Goal: Information Seeking & Learning: Learn about a topic

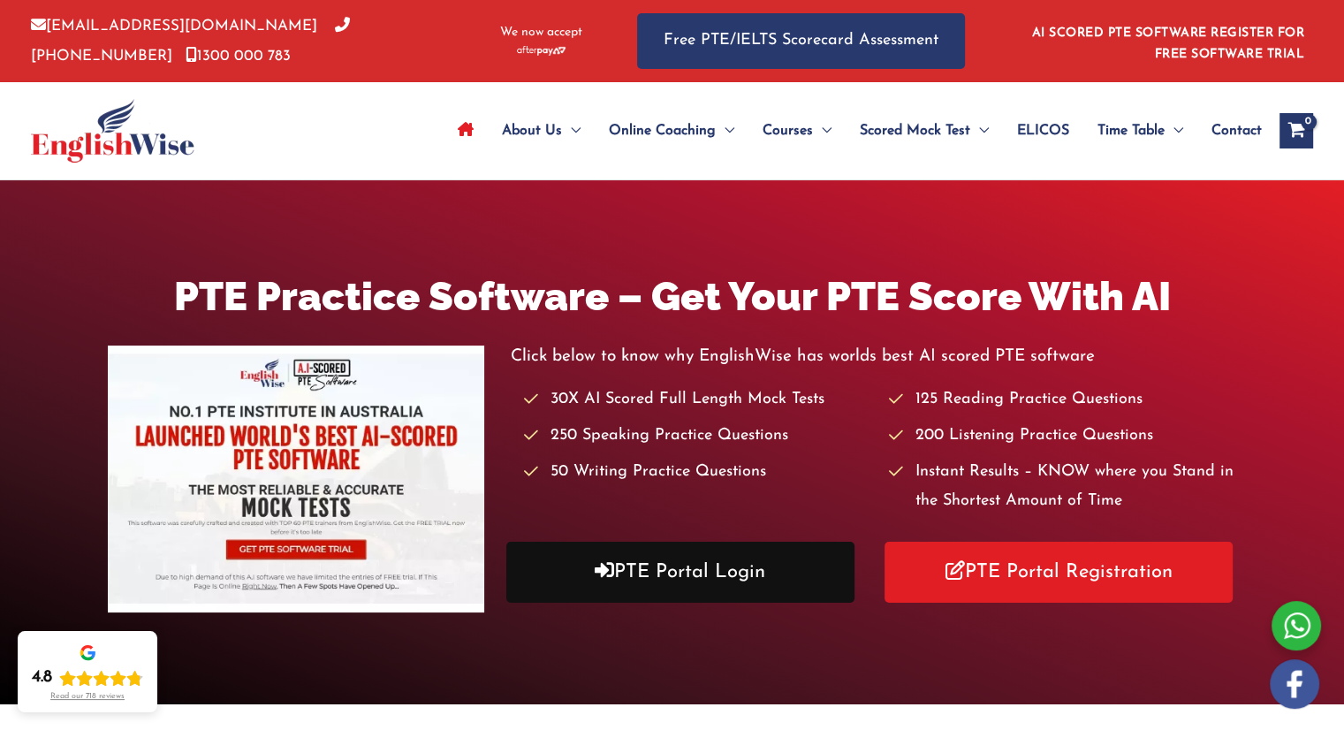
click at [685, 586] on link "PTE Portal Login" at bounding box center [680, 572] width 348 height 61
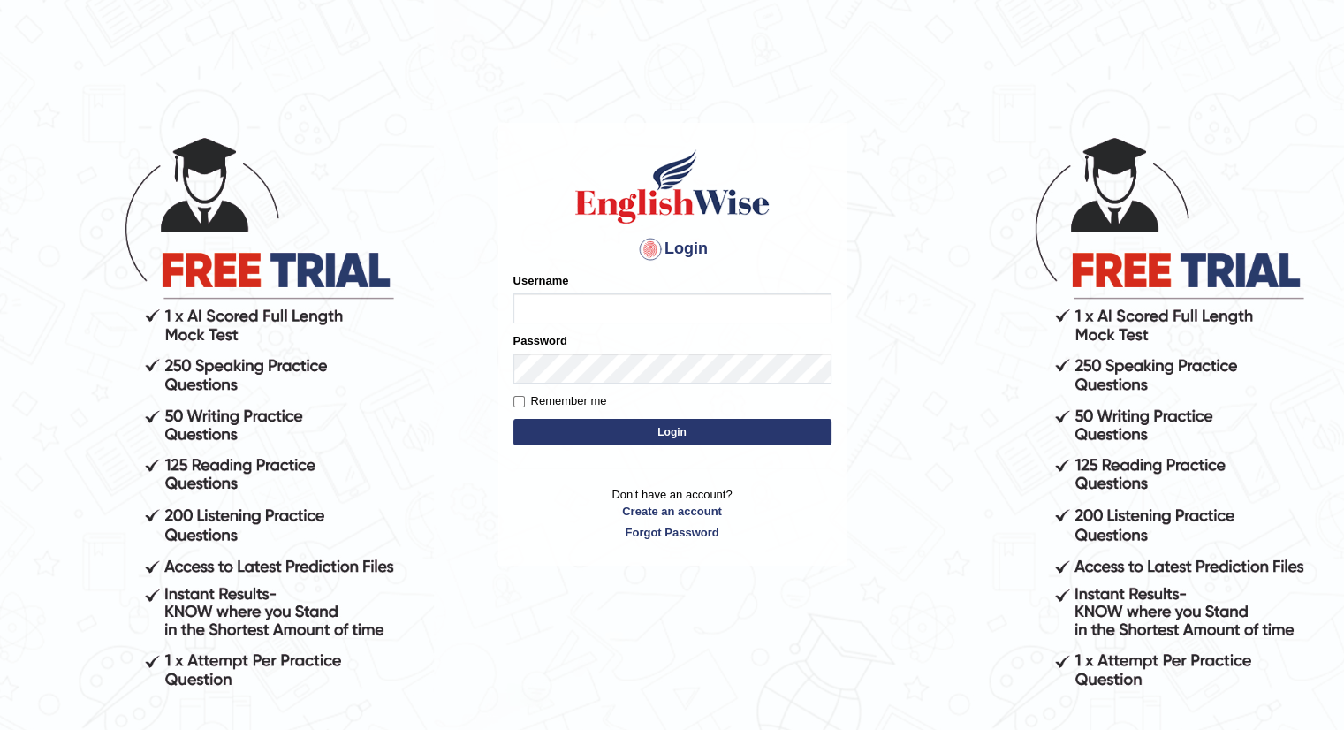
click at [664, 312] on input "Username" at bounding box center [672, 308] width 318 height 30
type input "Betul"
click at [513, 419] on button "Login" at bounding box center [672, 432] width 318 height 27
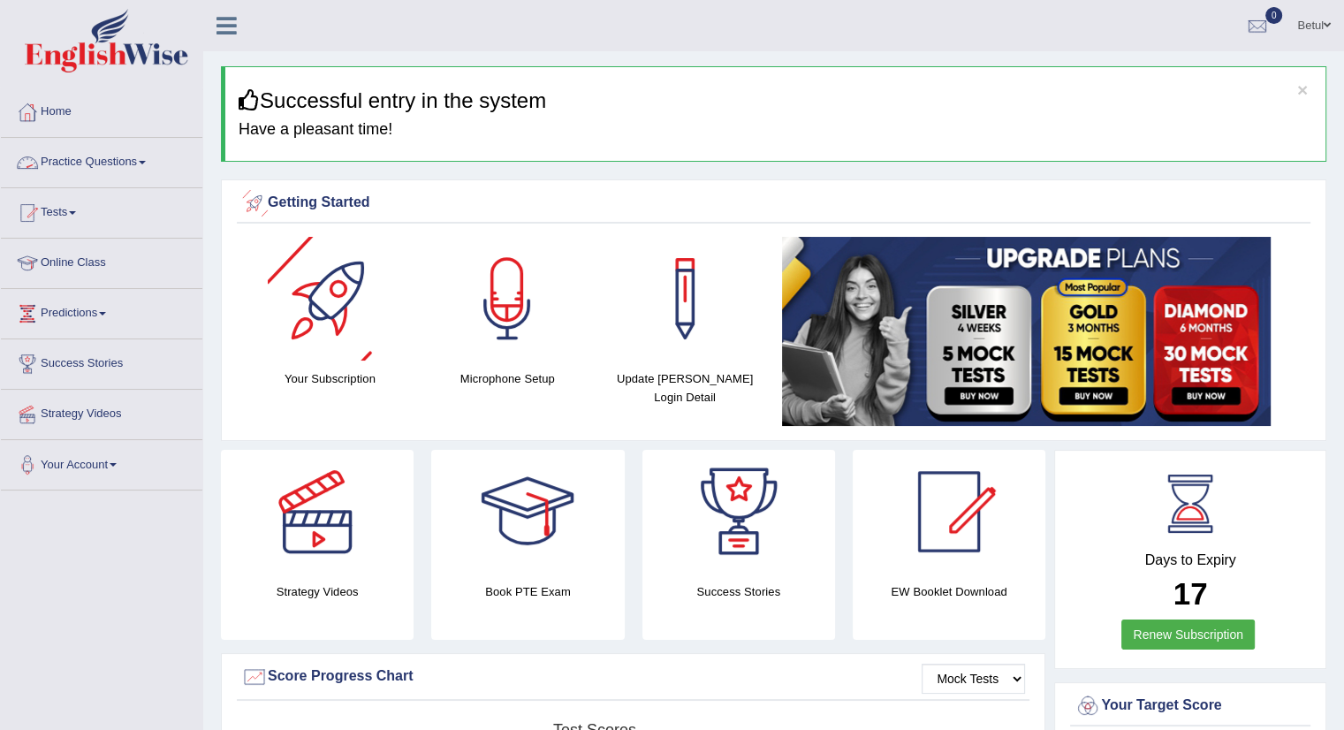
click at [88, 162] on link "Practice Questions" at bounding box center [101, 160] width 201 height 44
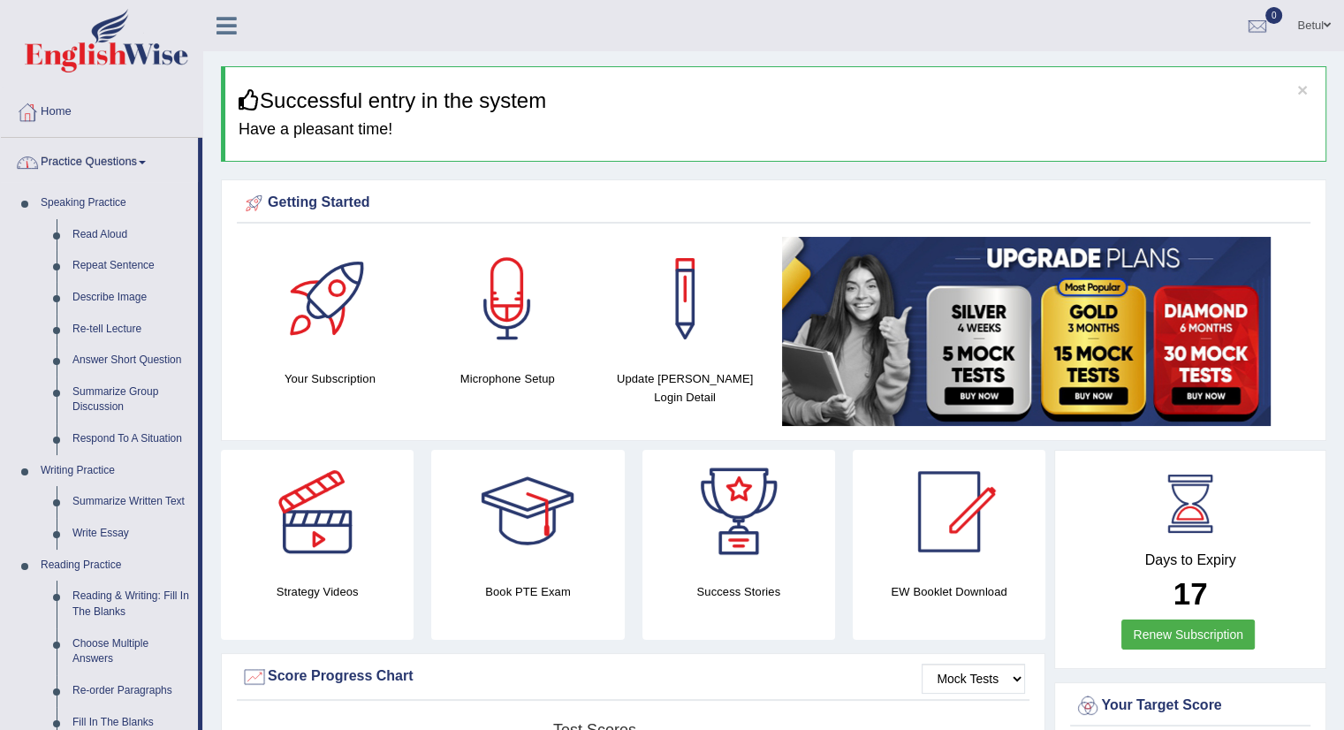
click at [88, 162] on link "Practice Questions" at bounding box center [99, 160] width 197 height 44
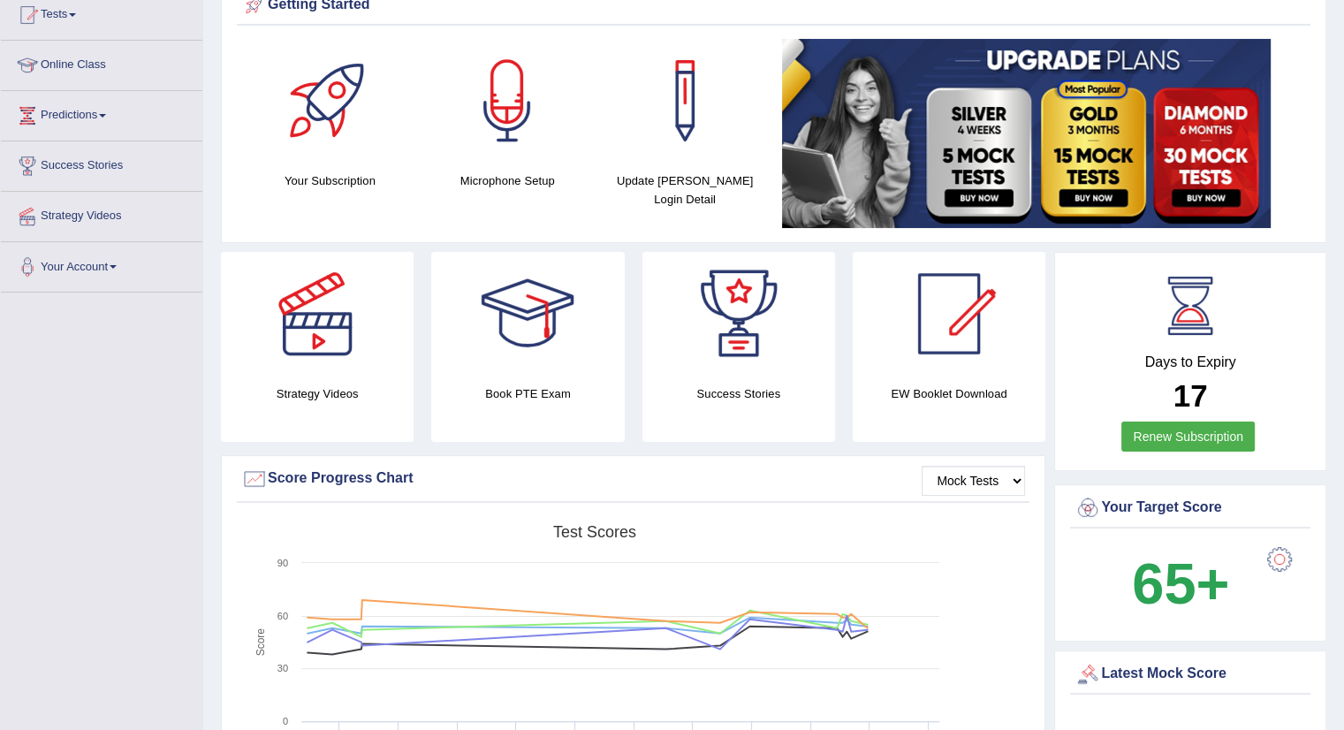
scroll to position [17, 0]
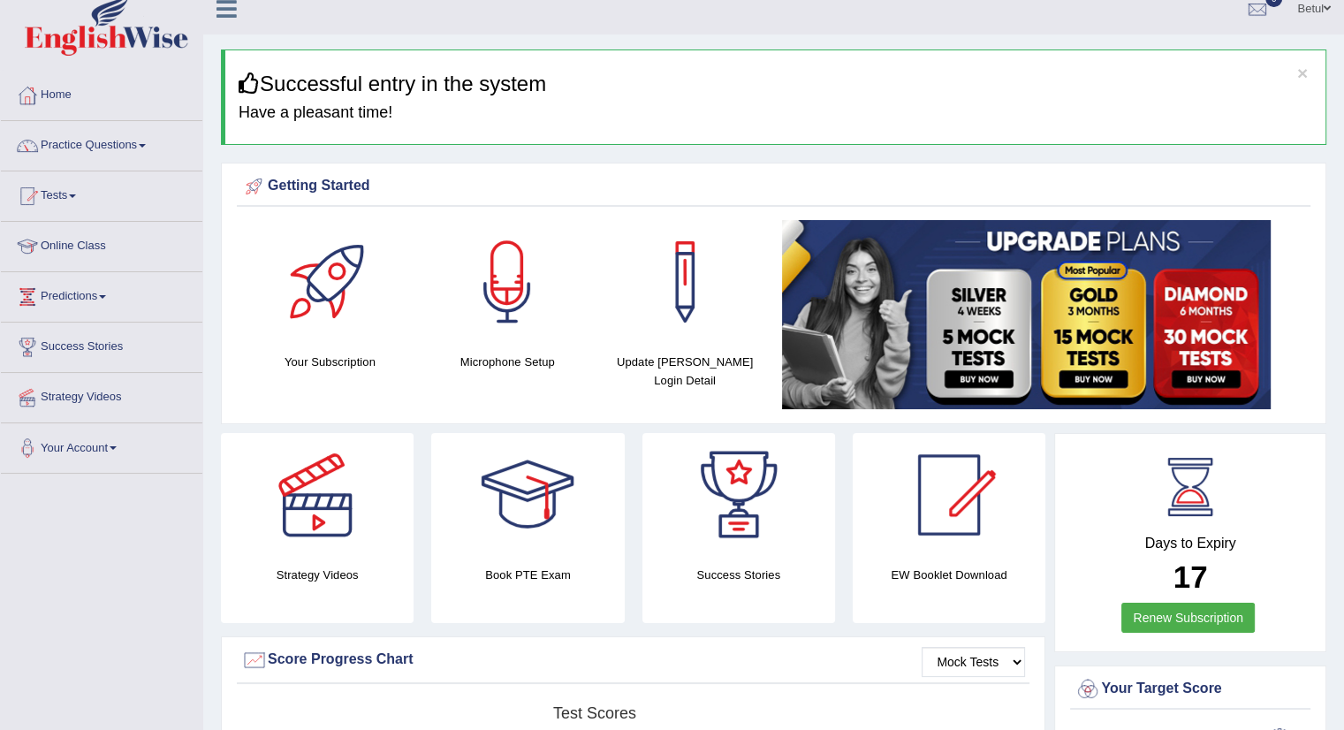
click at [103, 135] on link "Practice Questions" at bounding box center [101, 143] width 201 height 44
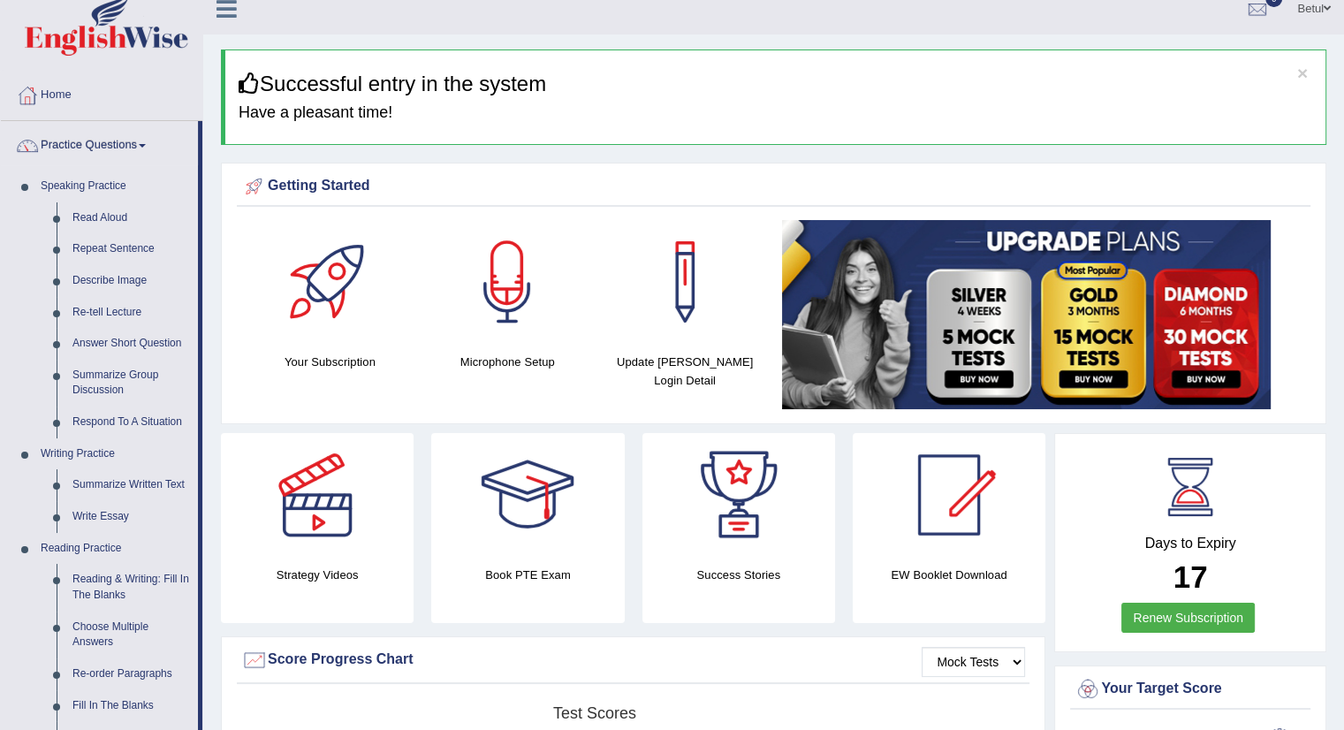
click at [73, 95] on link "Home" at bounding box center [101, 93] width 201 height 44
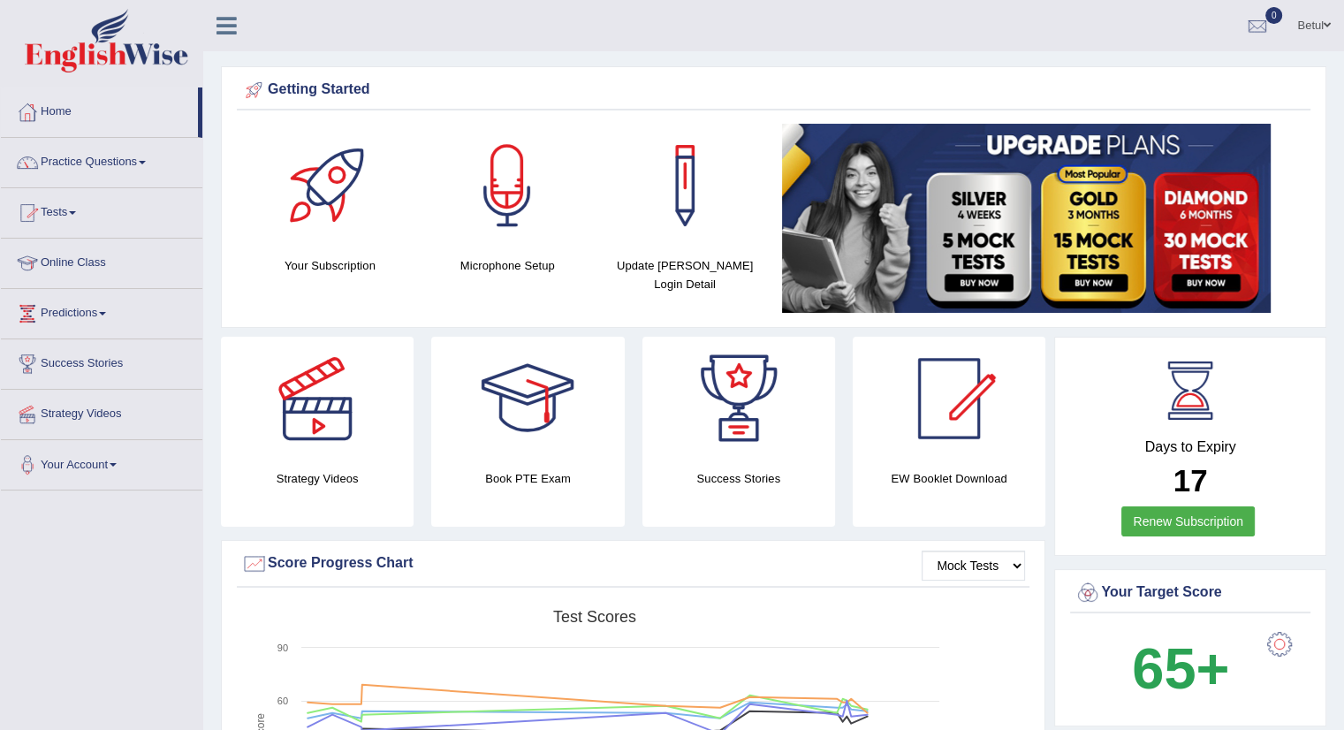
click at [76, 262] on link "Online Class" at bounding box center [101, 261] width 201 height 44
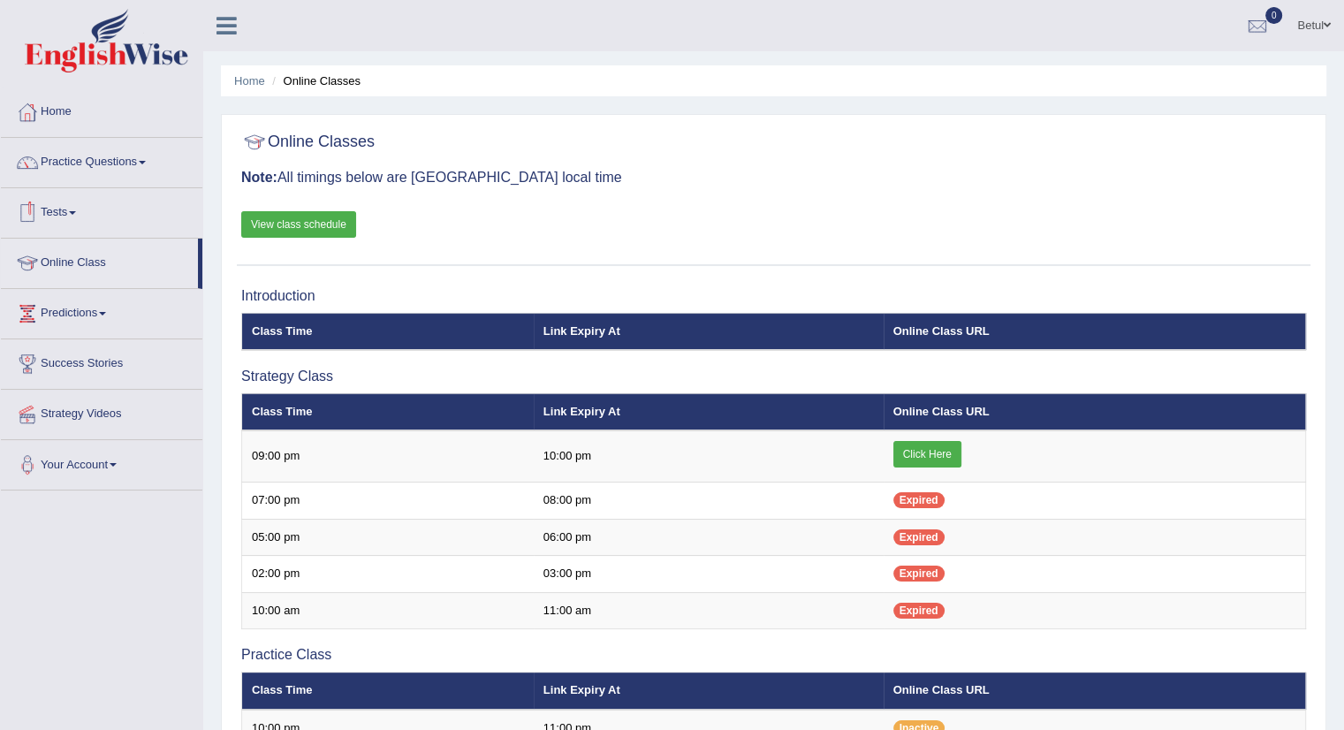
click at [291, 227] on link "View class schedule" at bounding box center [298, 224] width 115 height 27
click at [100, 165] on link "Practice Questions" at bounding box center [101, 160] width 201 height 44
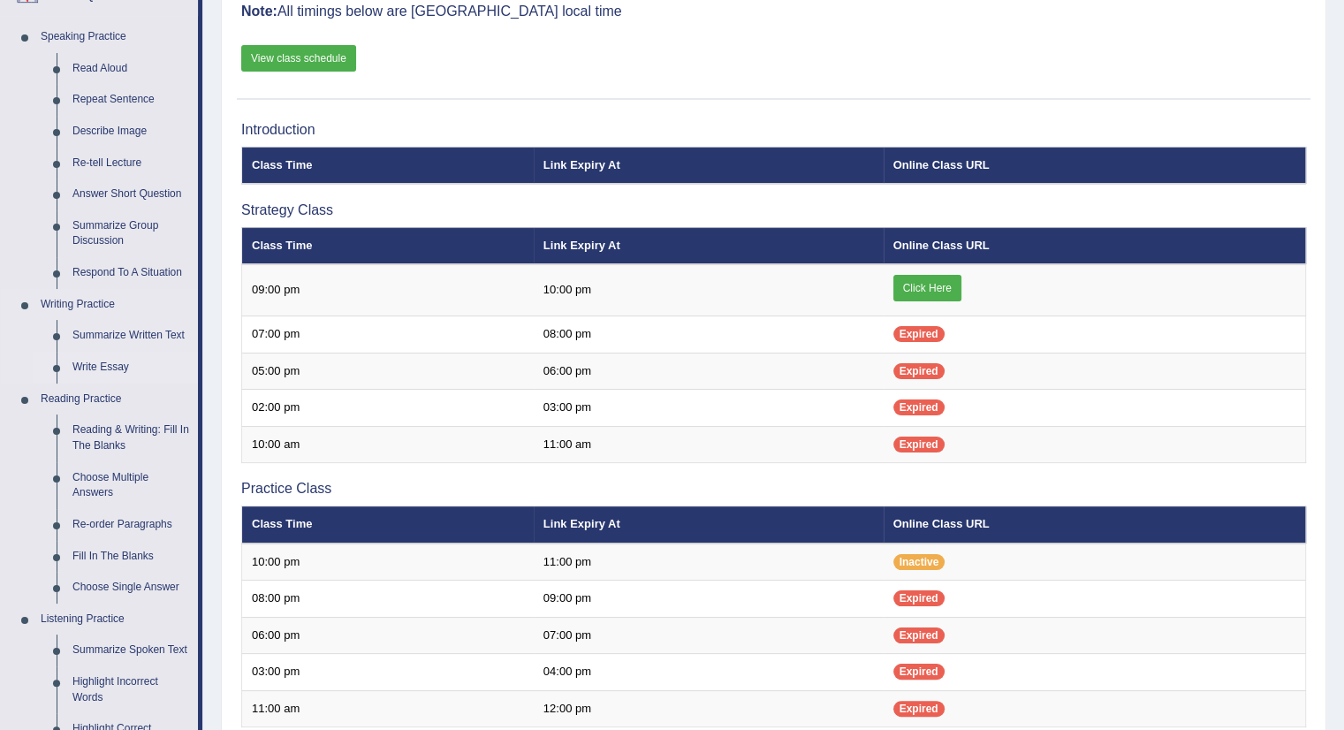
scroll to position [166, 0]
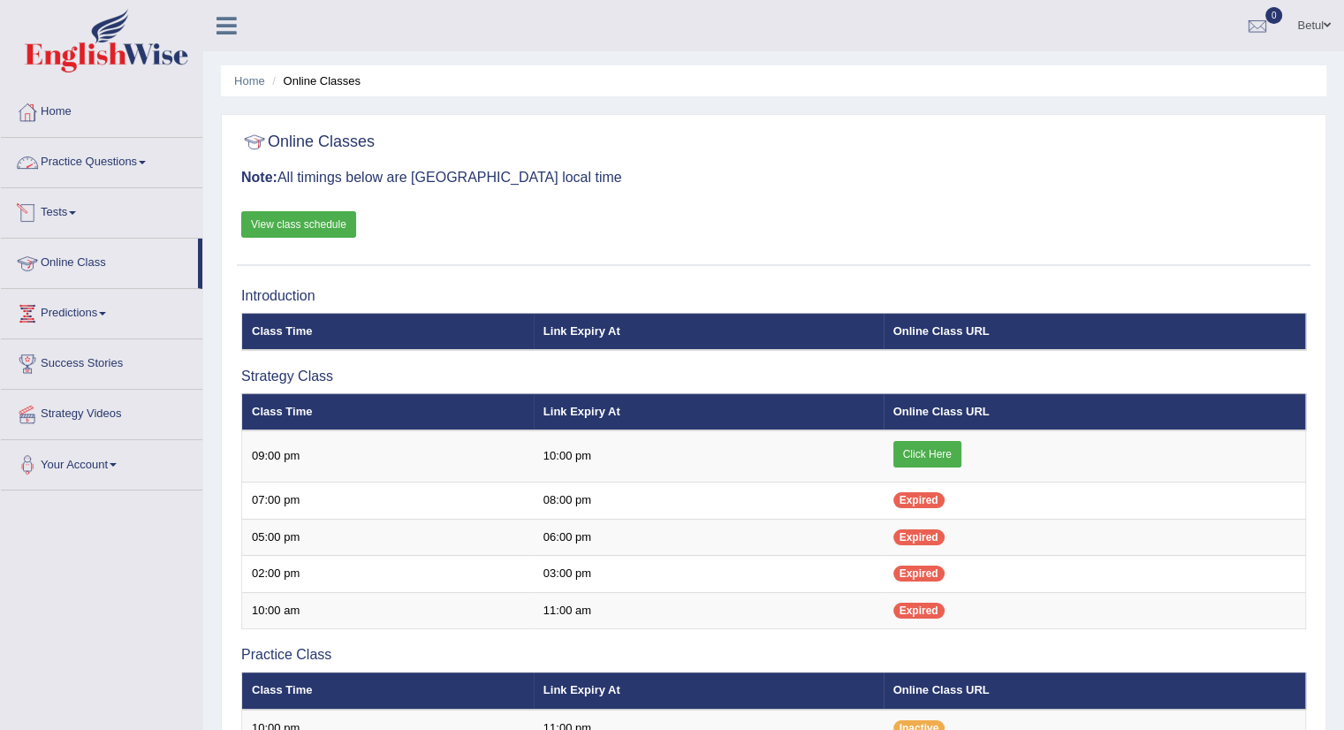
click at [77, 156] on link "Practice Questions" at bounding box center [101, 160] width 201 height 44
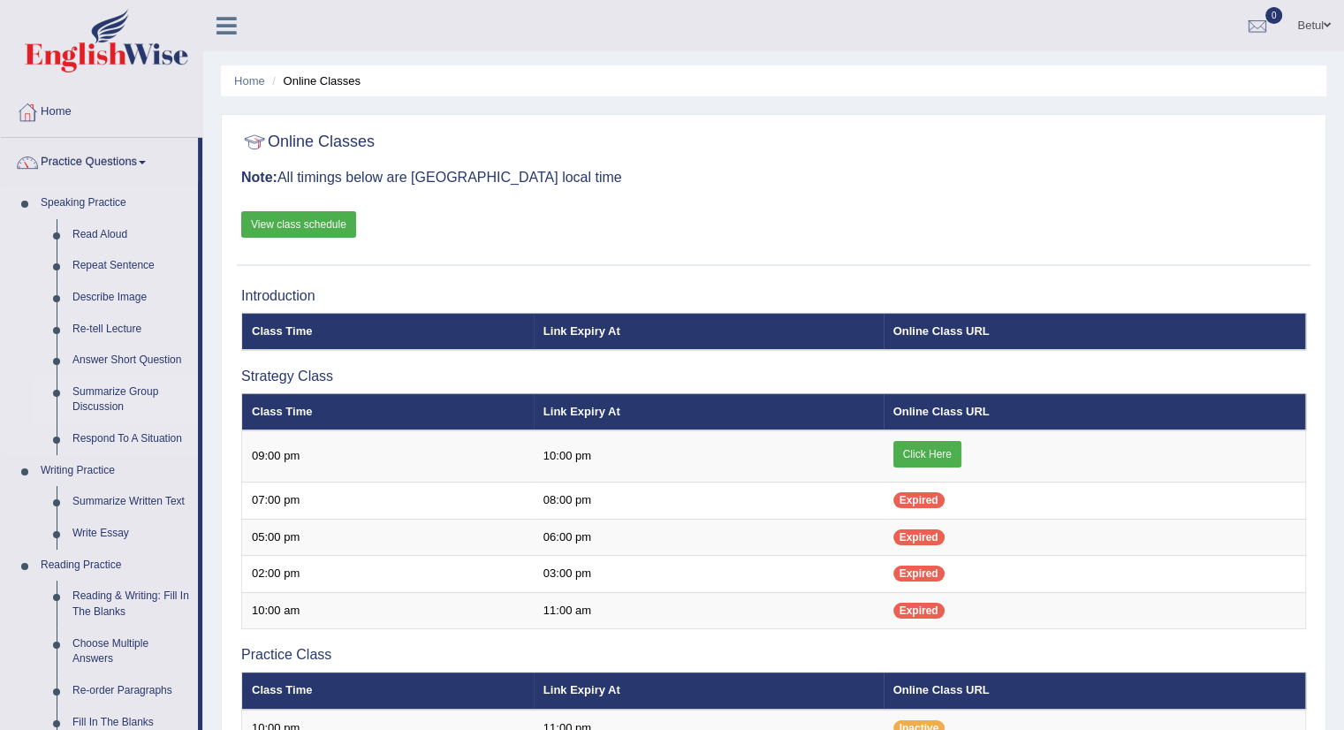
click at [116, 399] on link "Summarize Group Discussion" at bounding box center [130, 399] width 133 height 47
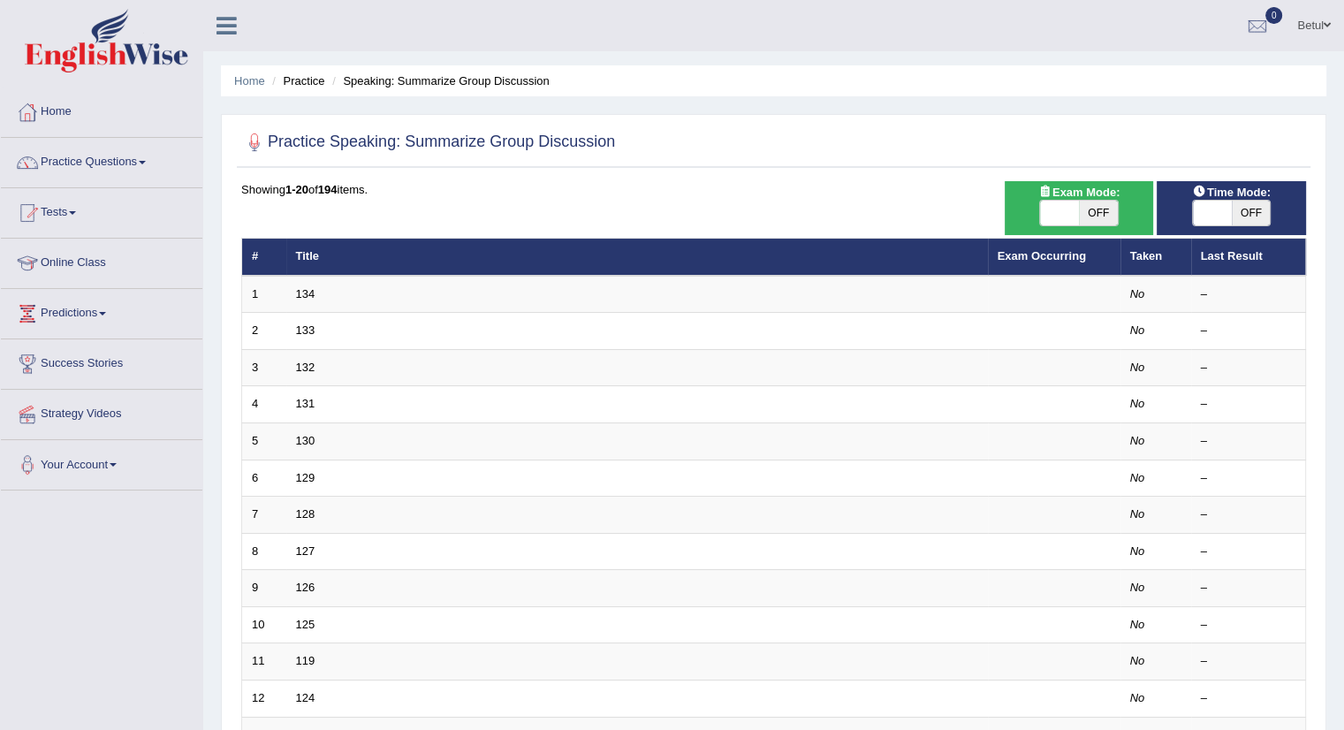
click at [131, 166] on link "Practice Questions" at bounding box center [101, 160] width 201 height 44
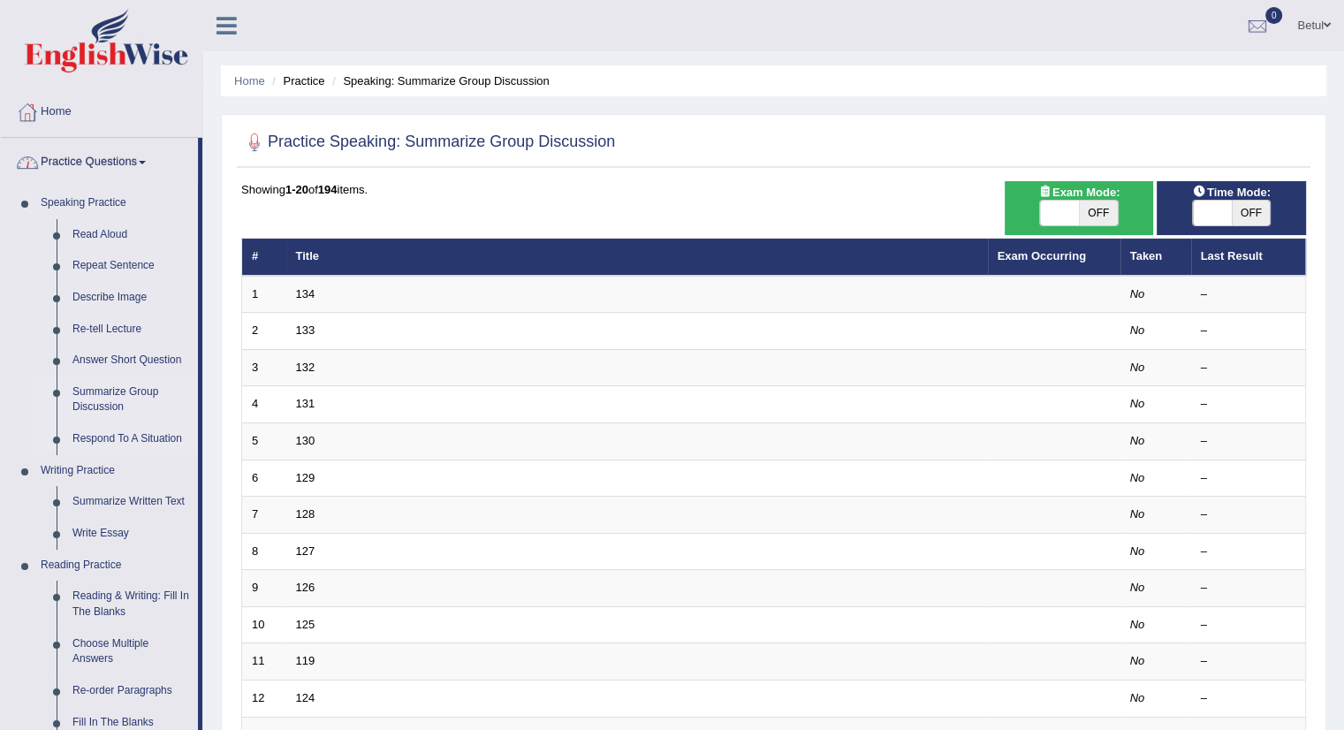
click at [81, 432] on link "Respond To A Situation" at bounding box center [130, 439] width 133 height 32
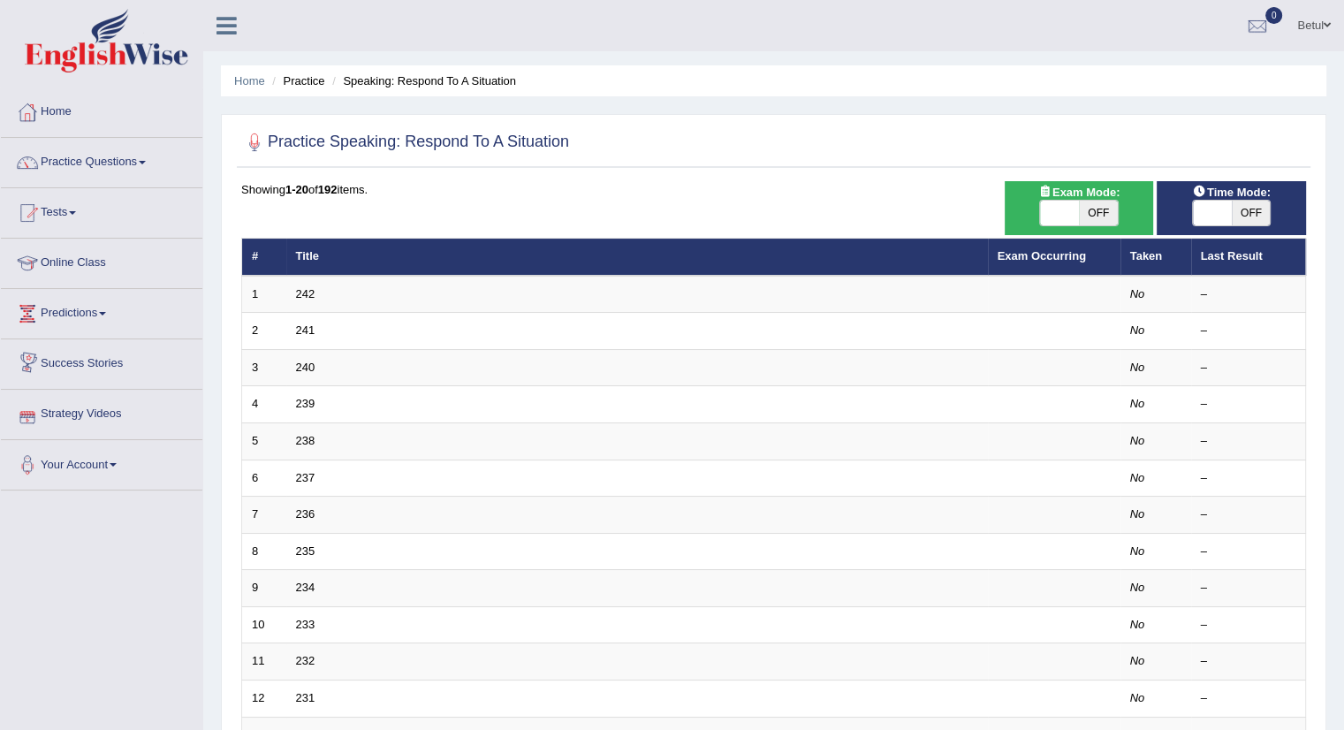
click at [1089, 206] on span "OFF" at bounding box center [1098, 213] width 39 height 25
checkbox input "true"
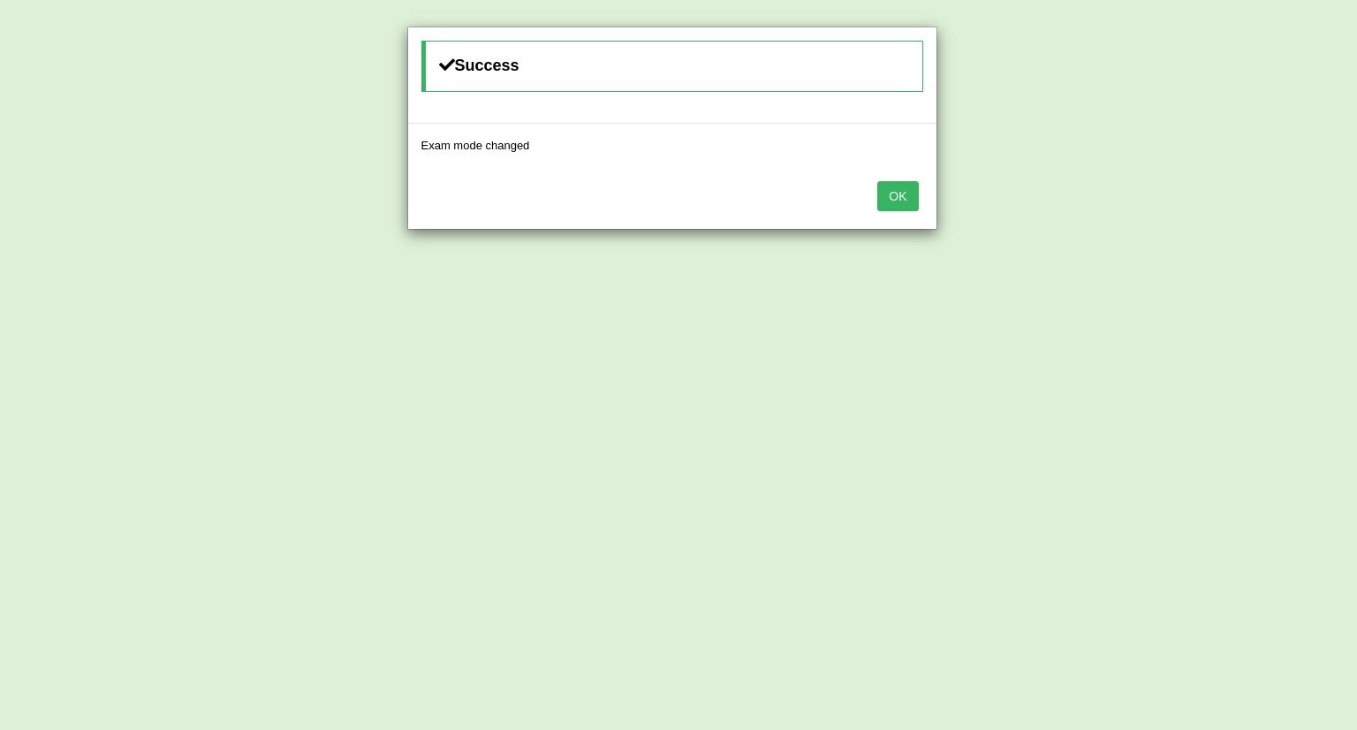
click at [909, 195] on button "OK" at bounding box center [897, 196] width 41 height 30
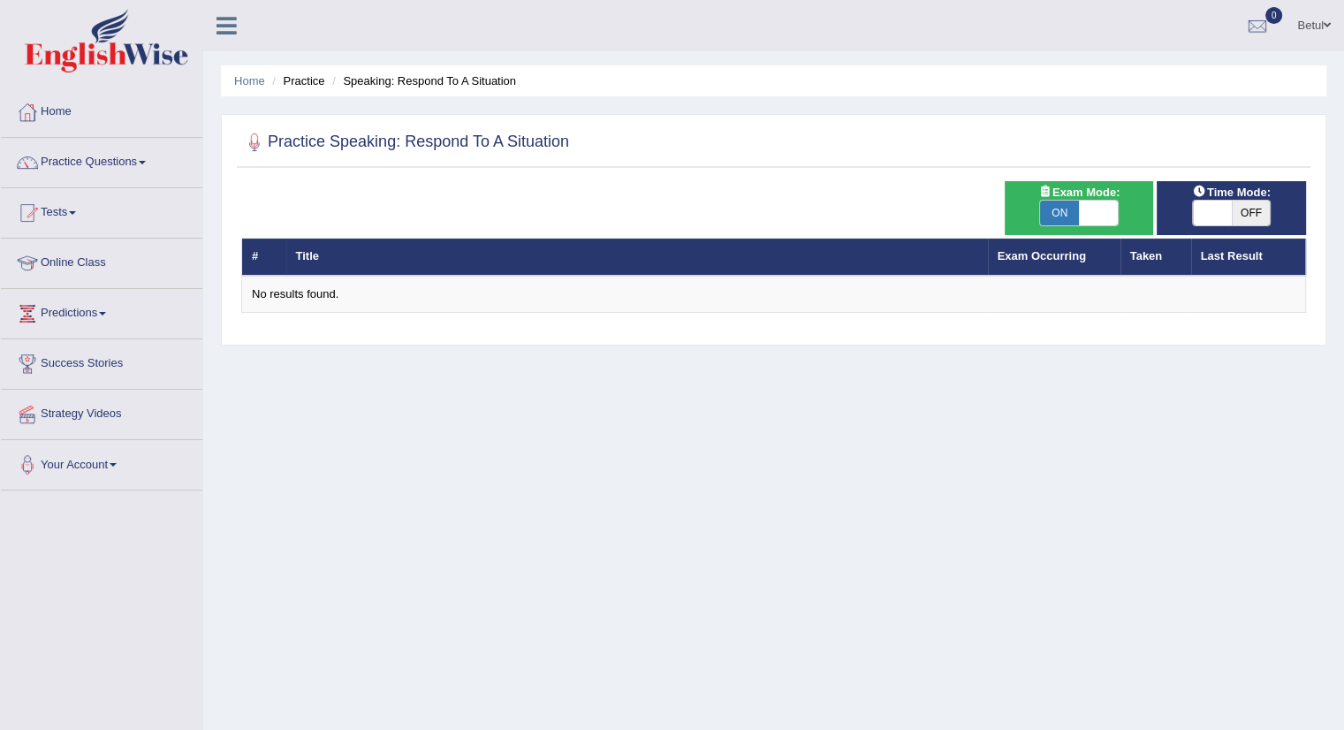
click at [1215, 229] on div "Time Mode: ON OFF" at bounding box center [1230, 208] width 149 height 54
click at [1215, 216] on span at bounding box center [1212, 213] width 39 height 25
checkbox input "true"
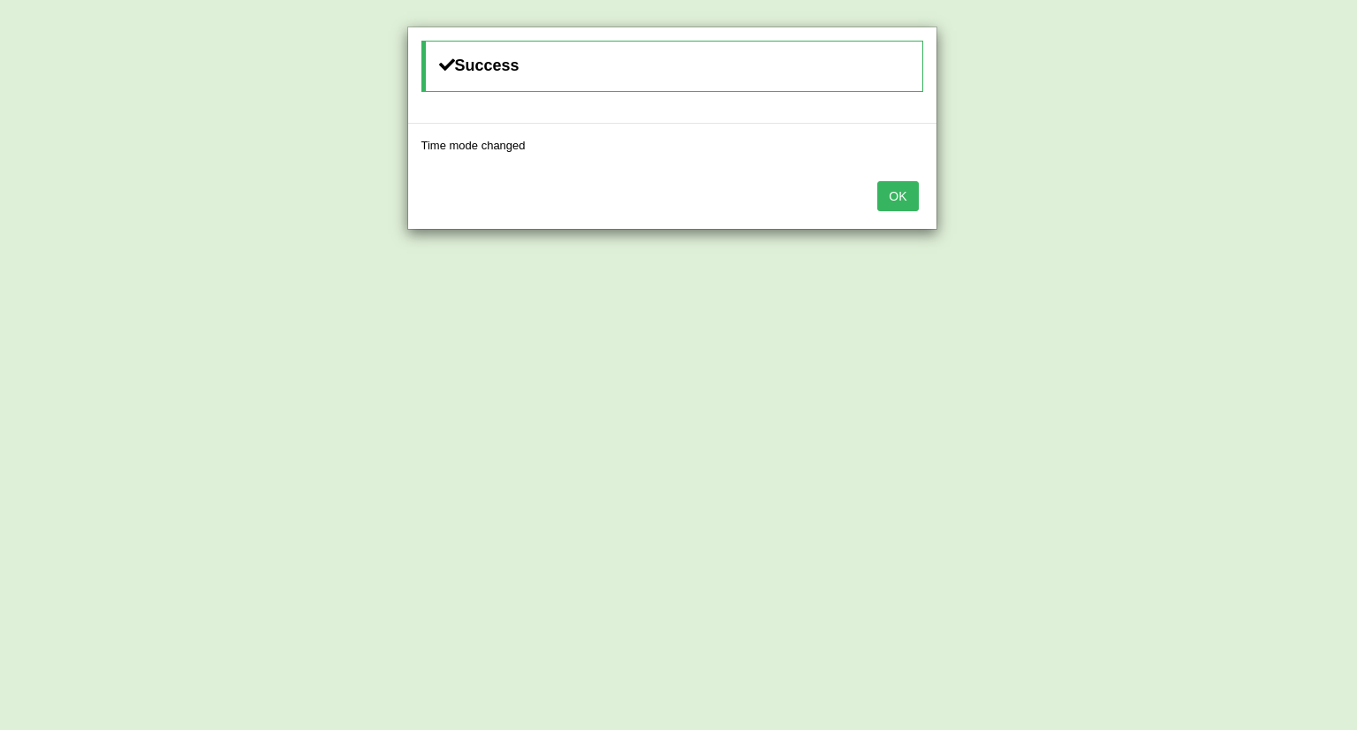
click at [890, 193] on button "OK" at bounding box center [897, 196] width 41 height 30
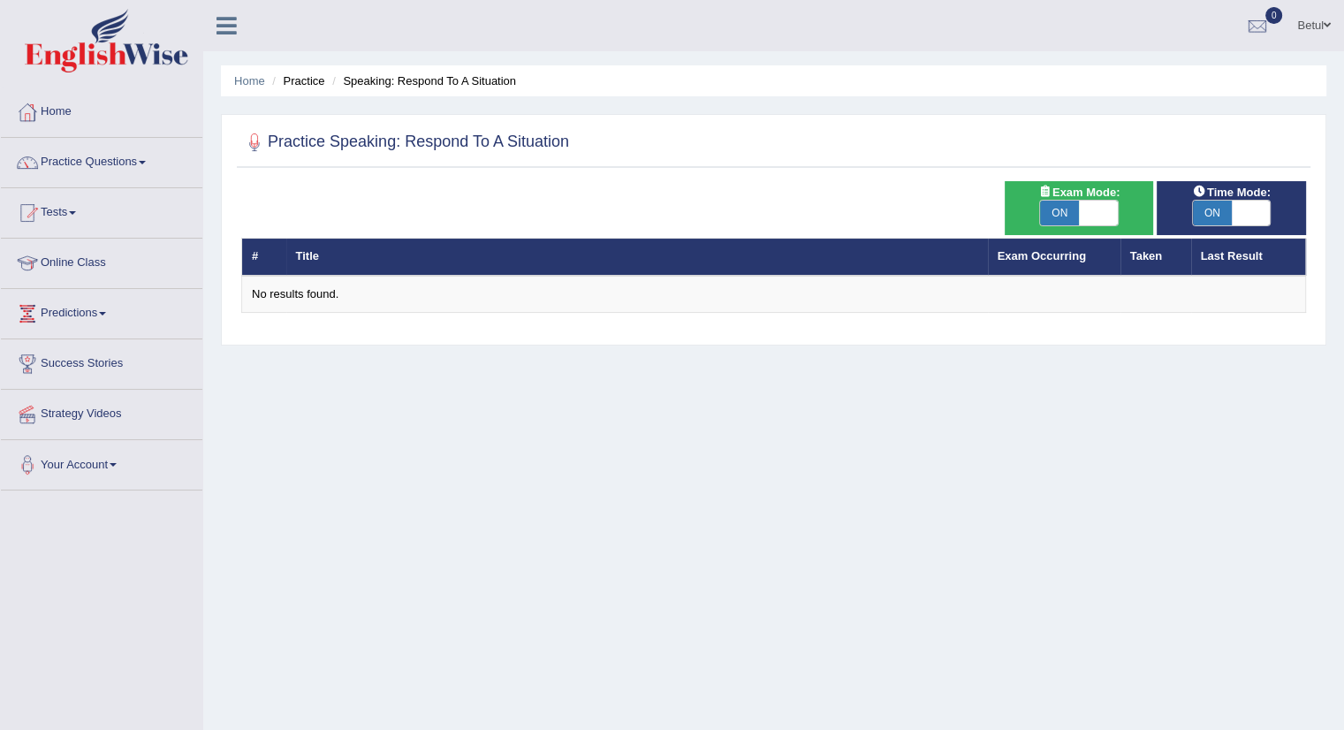
click at [540, 254] on th "Title" at bounding box center [636, 257] width 701 height 37
click at [1076, 220] on span "ON" at bounding box center [1059, 213] width 39 height 25
checkbox input "false"
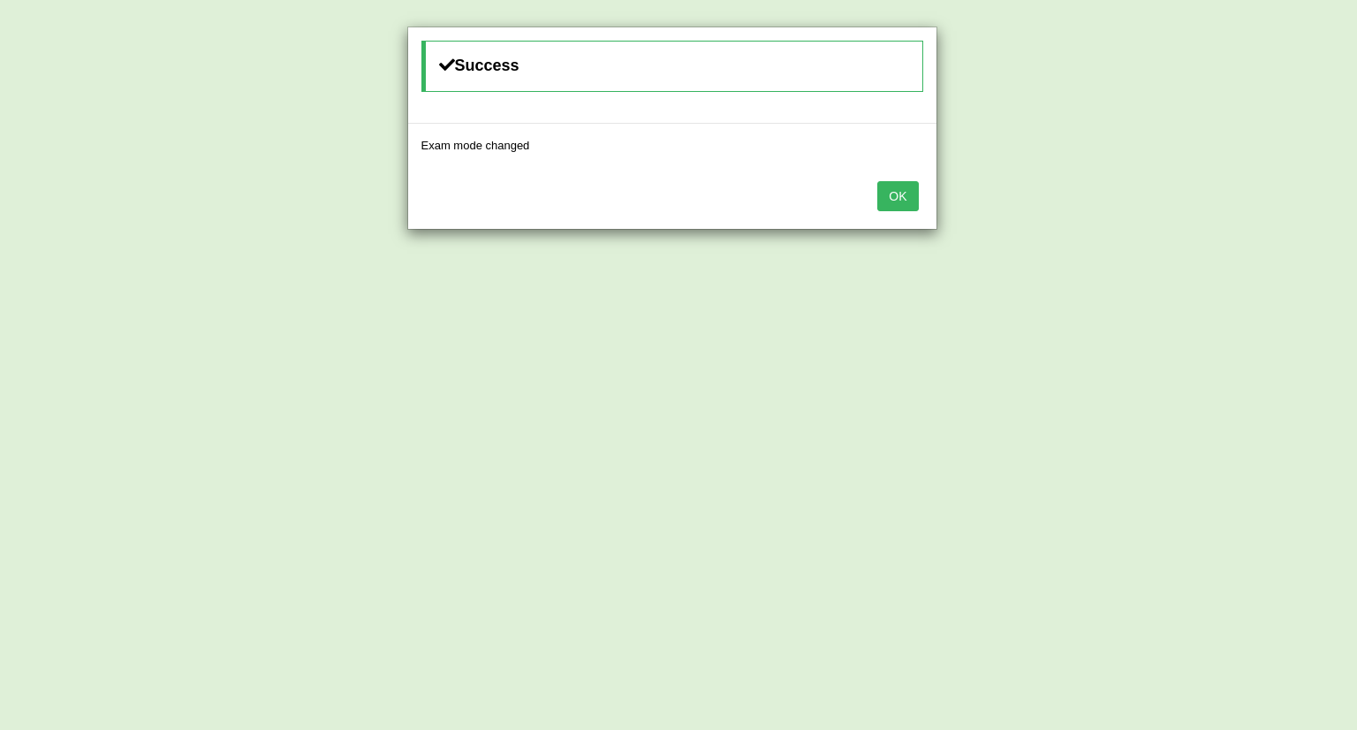
click at [898, 195] on button "OK" at bounding box center [897, 196] width 41 height 30
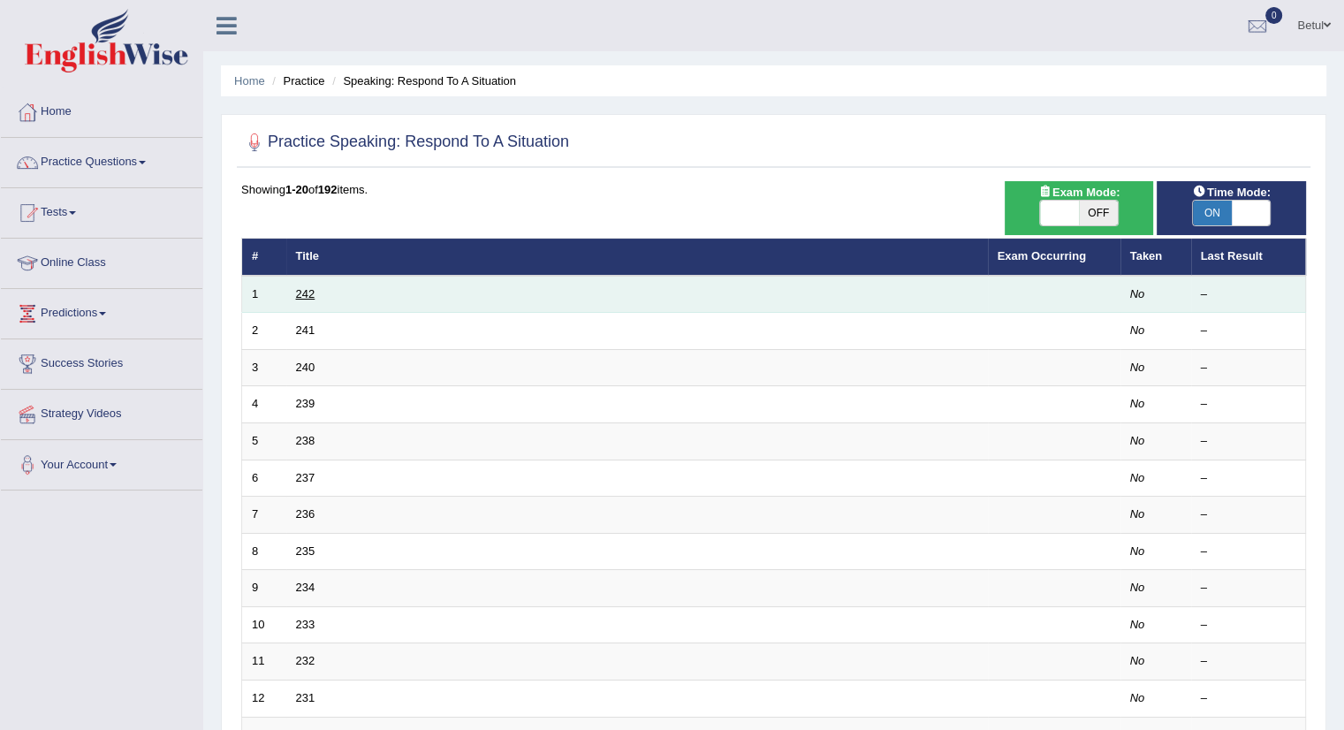
click at [303, 294] on link "242" at bounding box center [305, 293] width 19 height 13
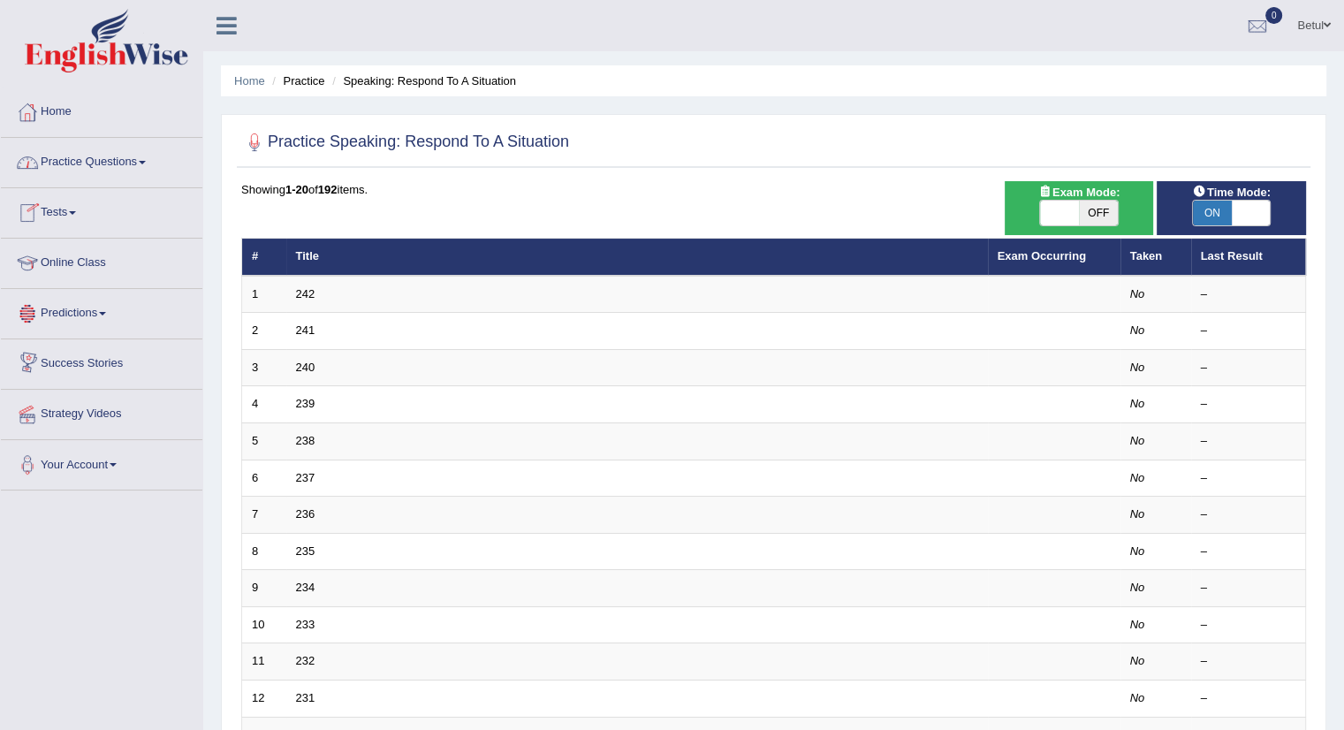
click at [78, 312] on link "Predictions" at bounding box center [101, 311] width 201 height 44
click at [51, 347] on link "Latest Predictions" at bounding box center [115, 354] width 165 height 32
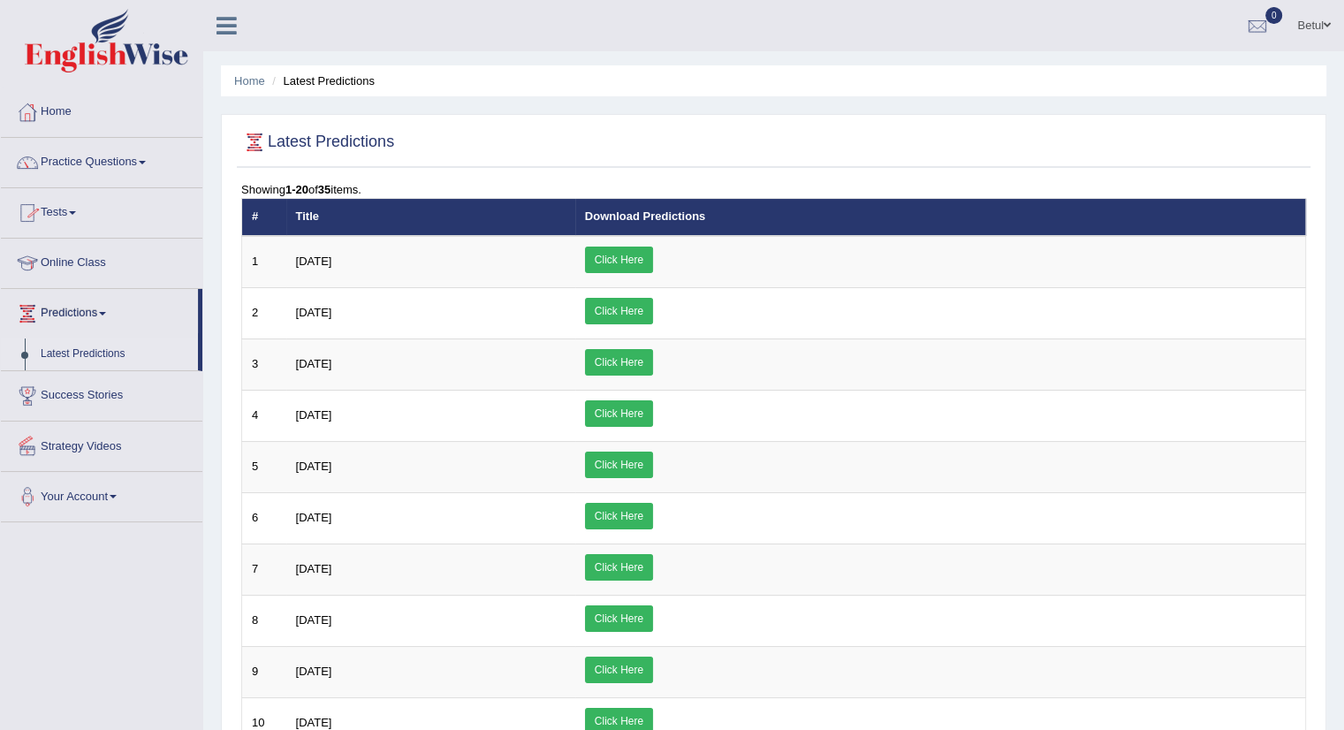
click at [95, 170] on link "Practice Questions" at bounding box center [101, 160] width 201 height 44
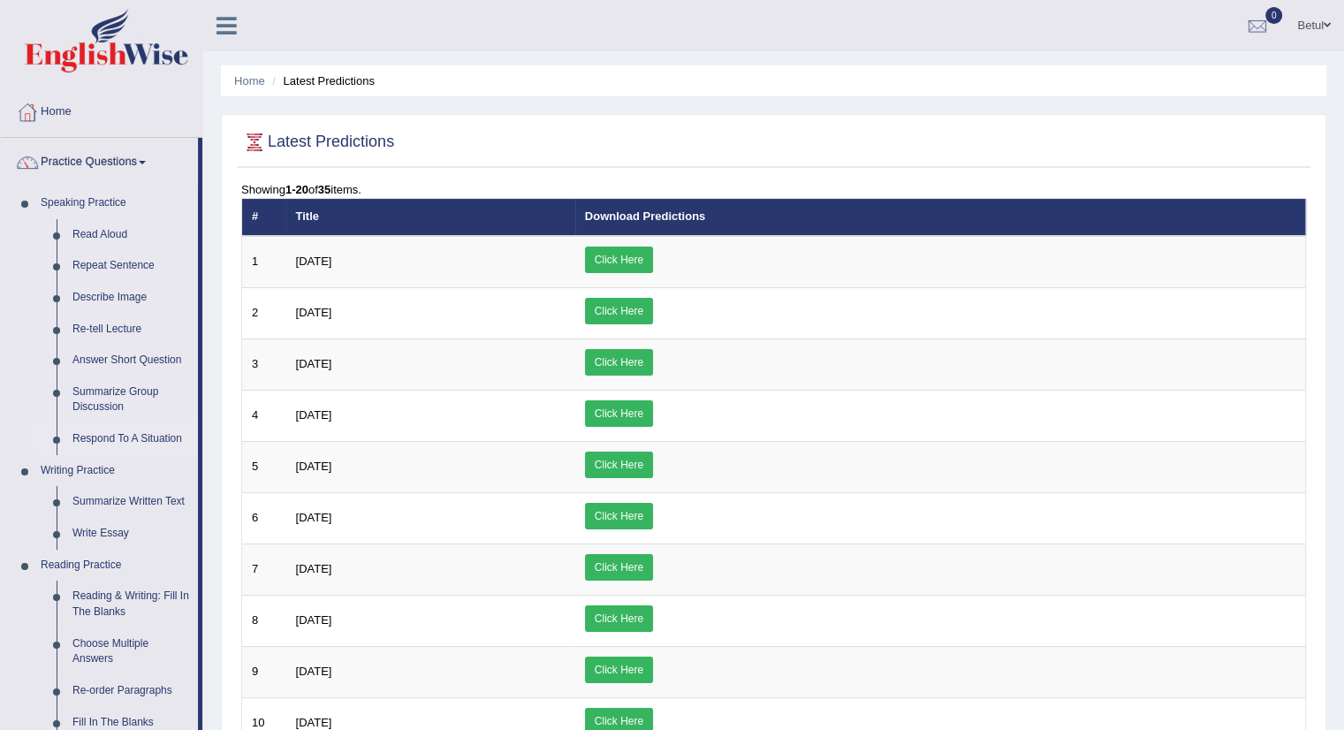
click at [127, 436] on link "Respond To A Situation" at bounding box center [130, 439] width 133 height 32
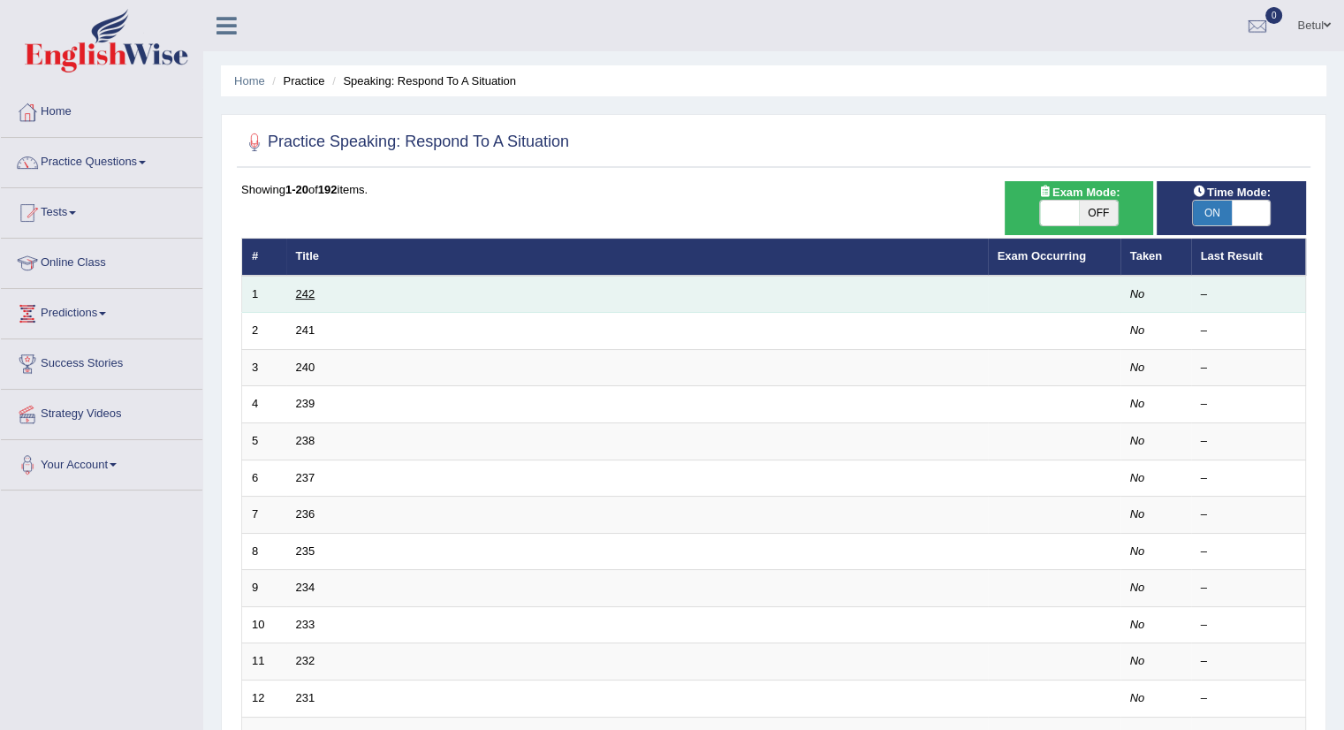
click at [299, 287] on link "242" at bounding box center [305, 293] width 19 height 13
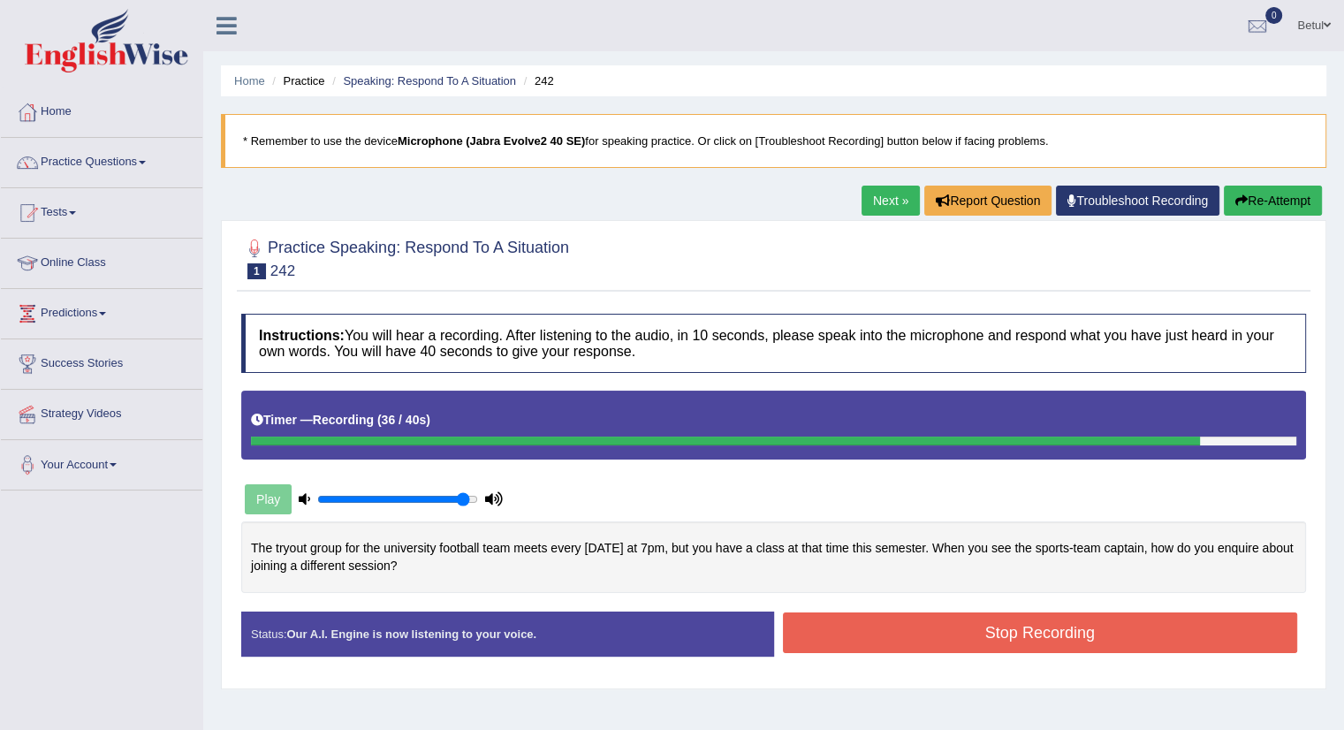
click at [878, 621] on button "Stop Recording" at bounding box center [1040, 632] width 515 height 41
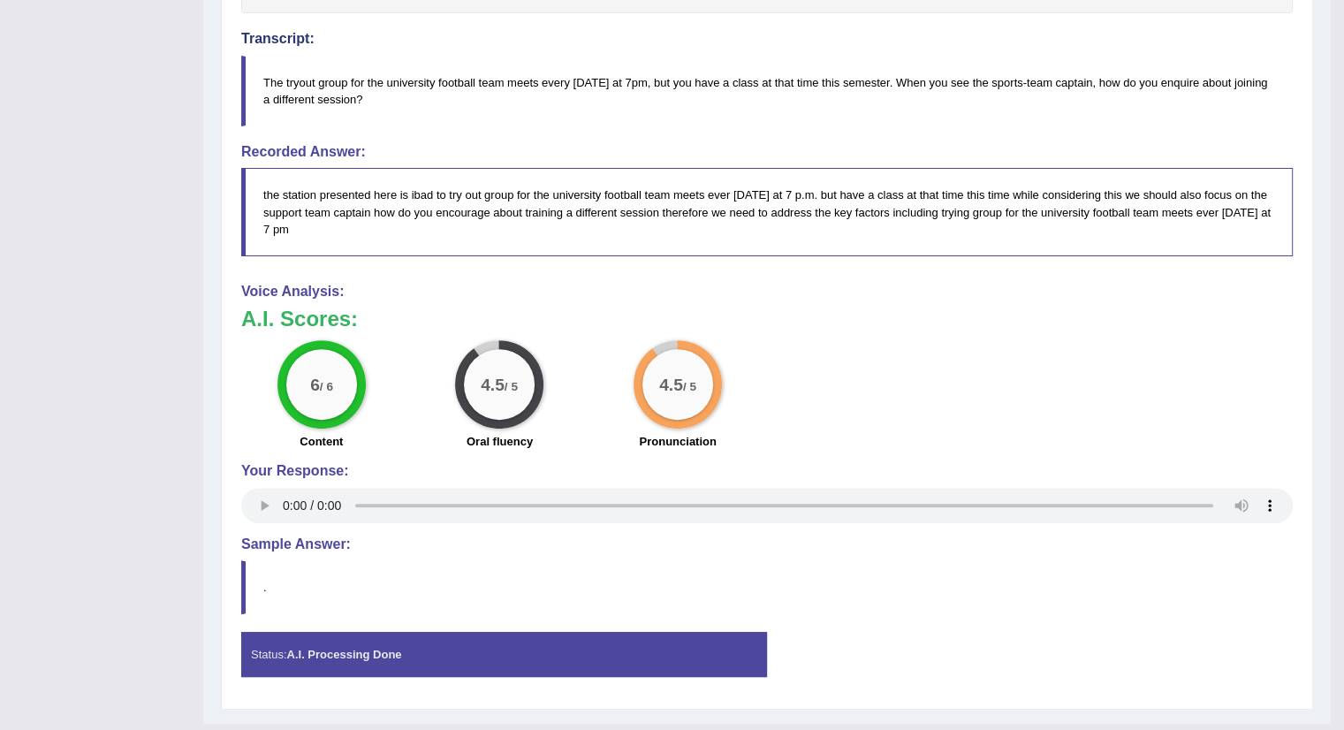
scroll to position [615, 0]
